Goal: Information Seeking & Learning: Learn about a topic

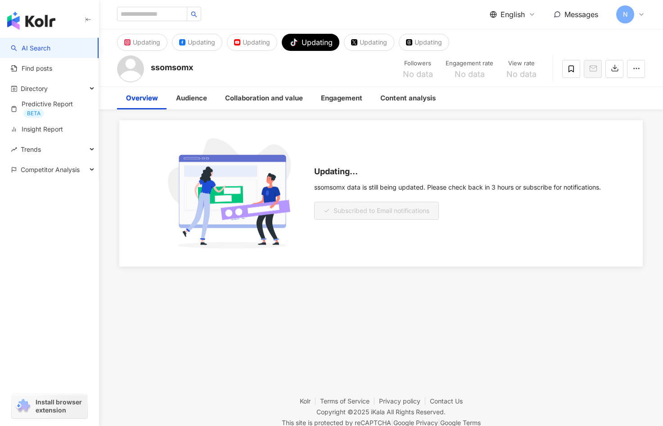
click at [351, 297] on div "Updating Updating Updating tiktok-icon Updating Updating Updating ssomsomx Foll…" at bounding box center [381, 192] width 564 height 326
click at [397, 336] on div "Updating Updating Updating tiktok-icon Updating Updating Updating ssomsomx Foll…" at bounding box center [381, 192] width 564 height 326
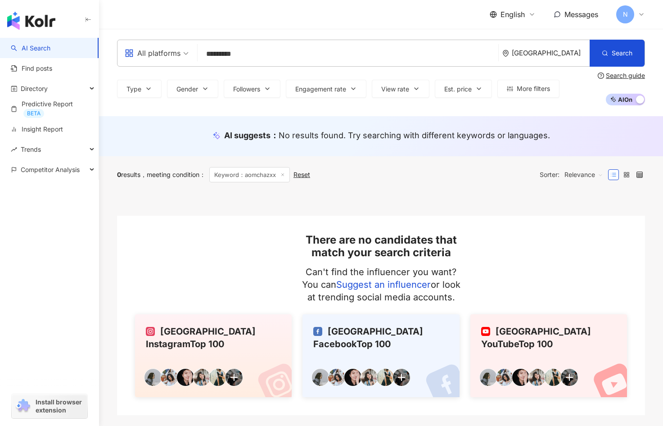
drag, startPoint x: 267, startPoint y: 57, endPoint x: 250, endPoint y: 17, distance: 44.0
click at [197, 55] on div "All platforms aomchazxx ********* [GEOGRAPHIC_DATA] Search" at bounding box center [381, 53] width 528 height 27
